Goal: Check status

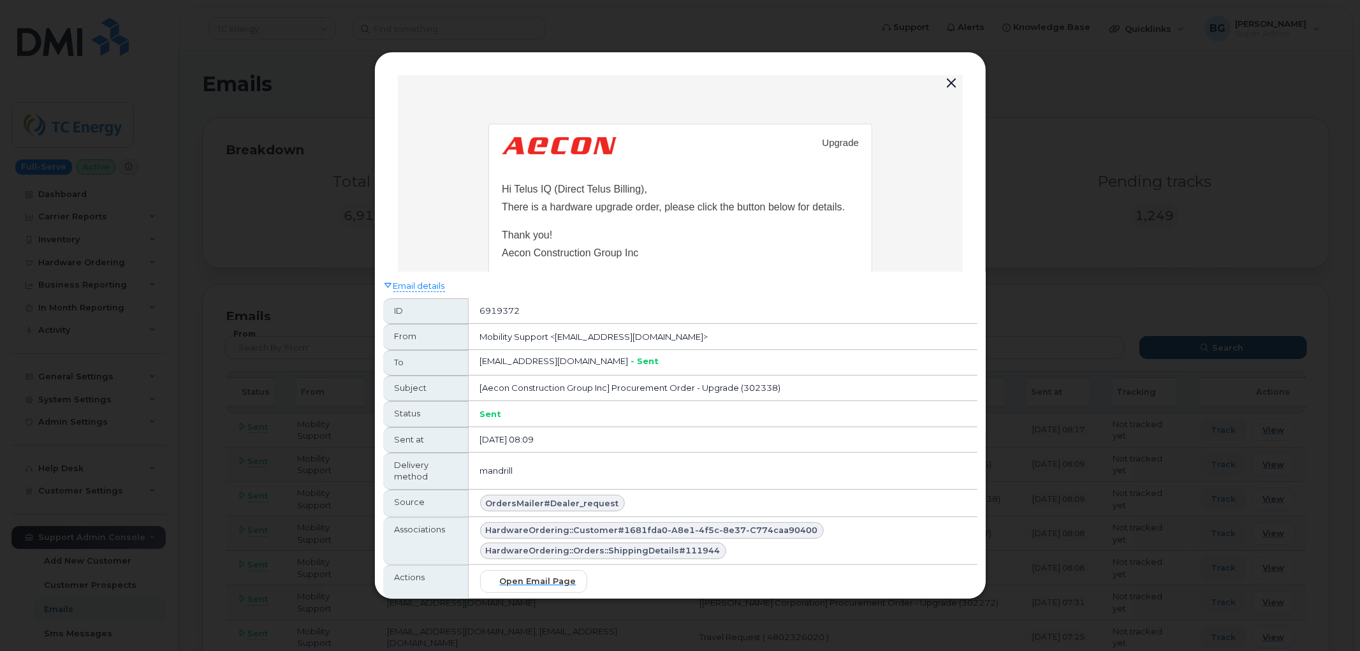
scroll to position [260, 0]
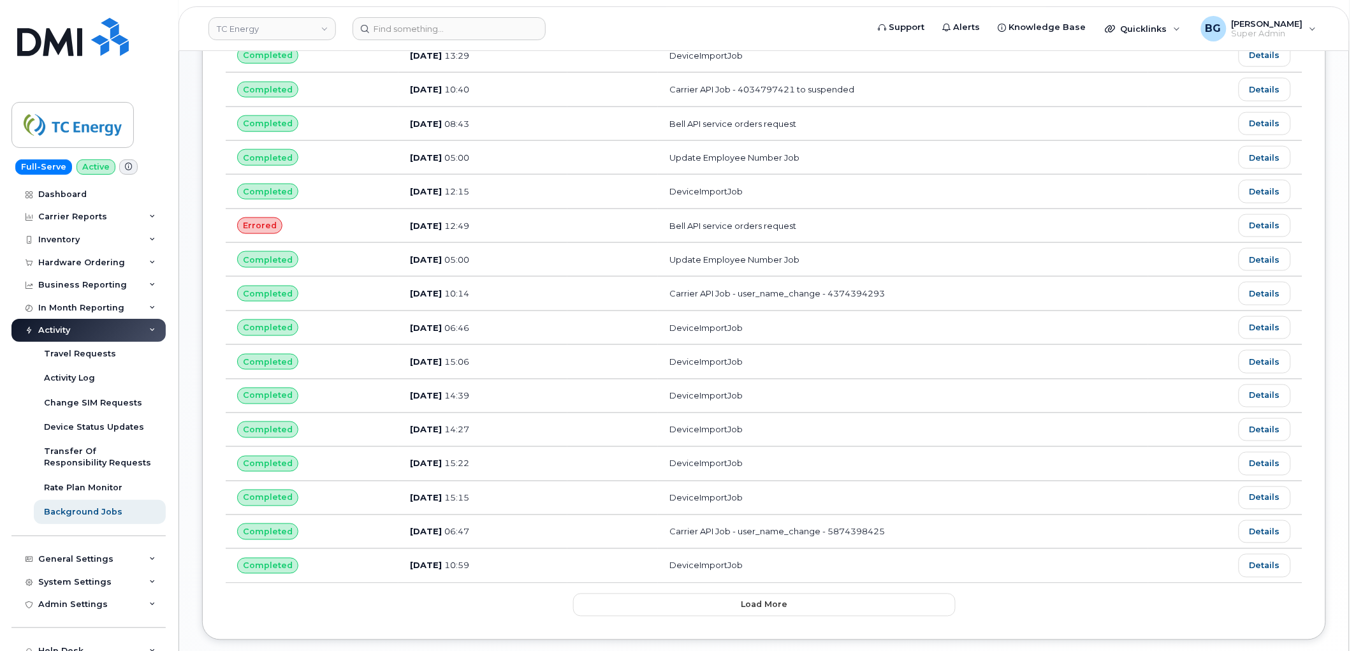
scroll to position [561, 0]
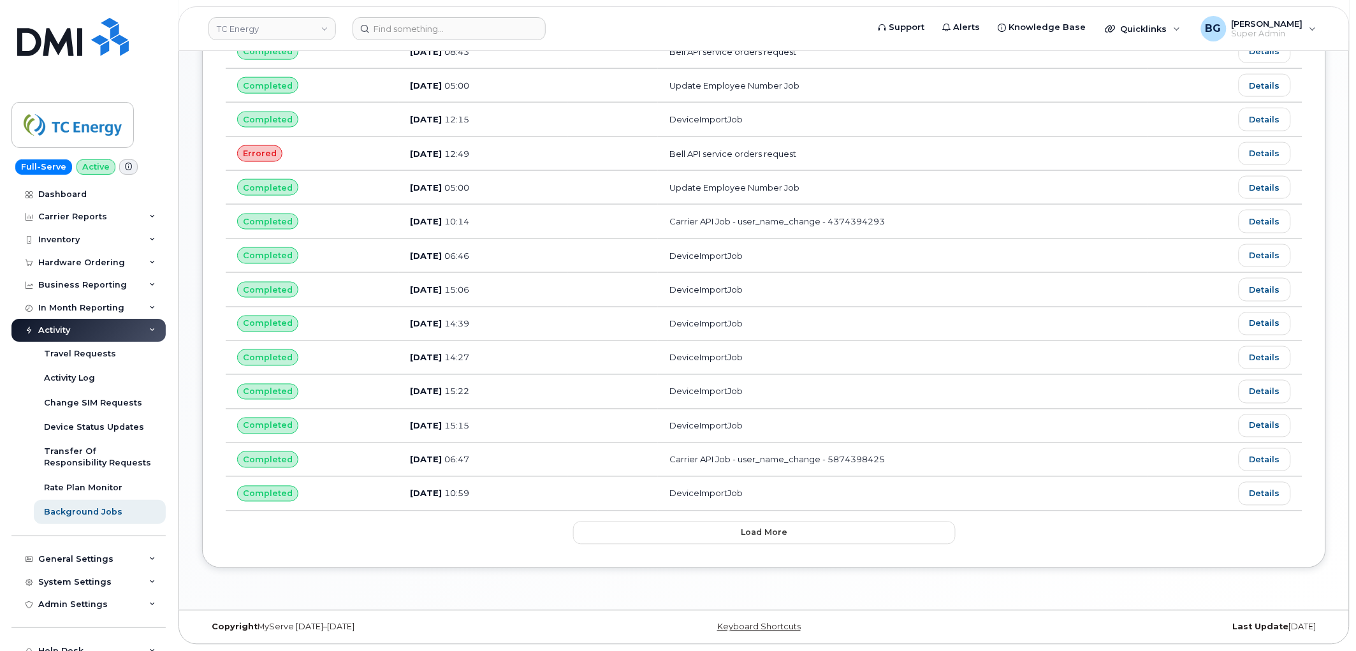
click at [487, 604] on div "Background Jobs Name Status Customize Filter Refresh Export Status Created at U…" at bounding box center [764, 52] width 1170 height 1116
